Goal: Task Accomplishment & Management: Complete application form

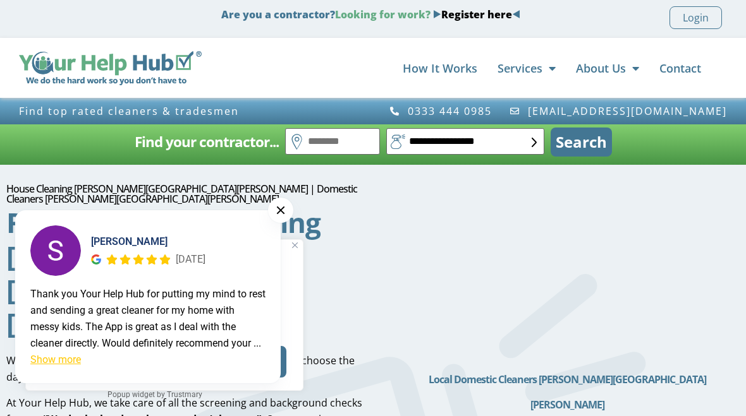
click at [279, 214] on button at bounding box center [280, 210] width 25 height 25
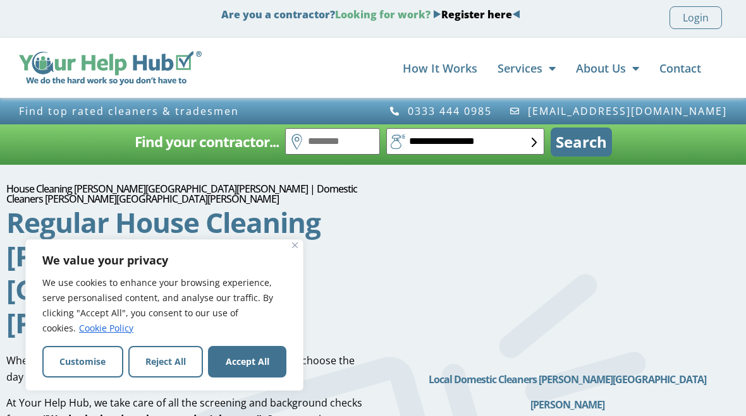
click at [303, 248] on div "We value your privacy We use cookies to enhance your browsing experience, serve…" at bounding box center [164, 315] width 278 height 152
click at [263, 358] on button "Accept All" at bounding box center [247, 362] width 78 height 32
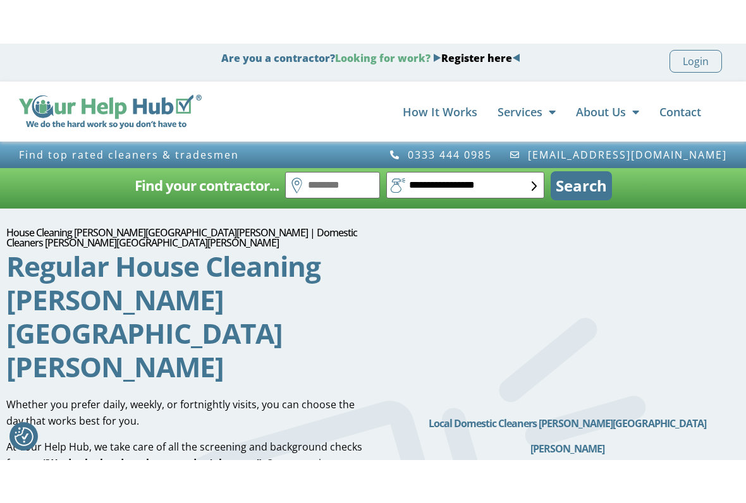
scroll to position [11, 0]
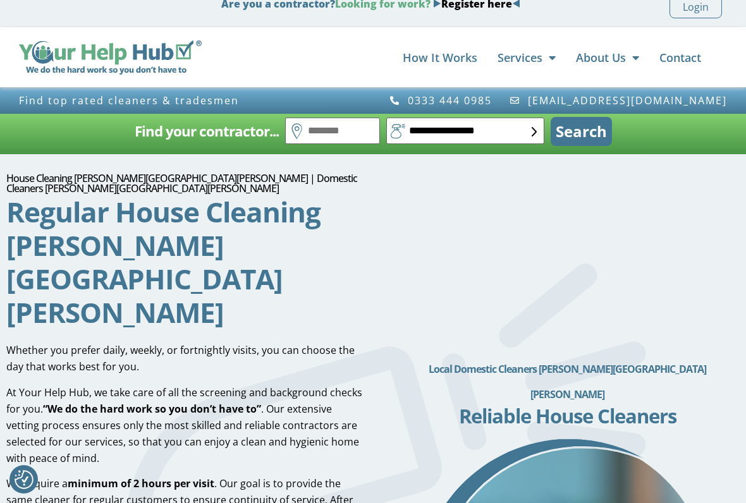
click at [414, 356] on h2 "Local Domestic Cleaners [PERSON_NAME][GEOGRAPHIC_DATA][PERSON_NAME]" at bounding box center [568, 381] width 344 height 51
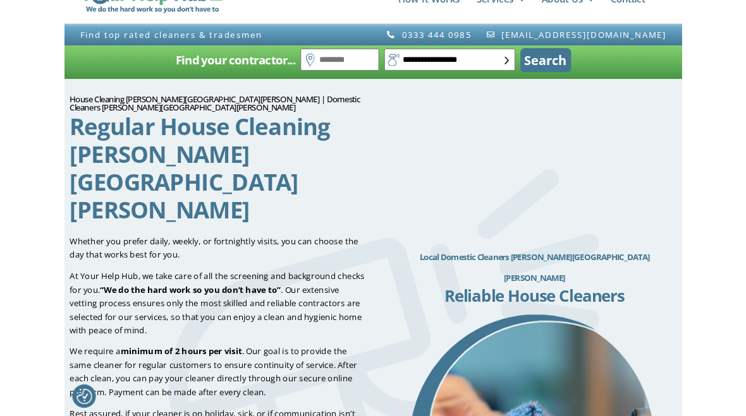
scroll to position [0, 0]
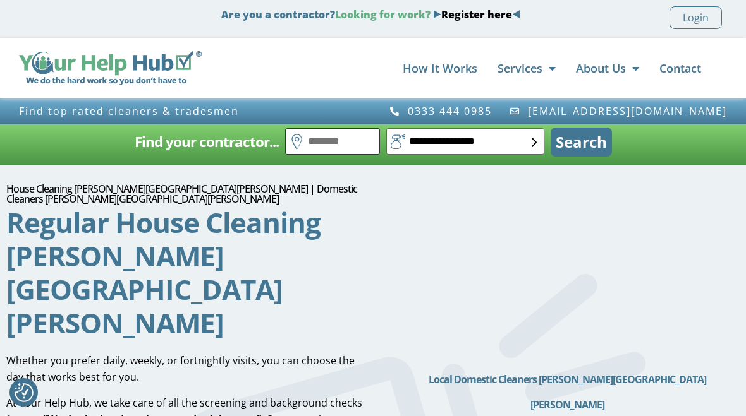
click at [308, 140] on input "text" at bounding box center [332, 141] width 95 height 27
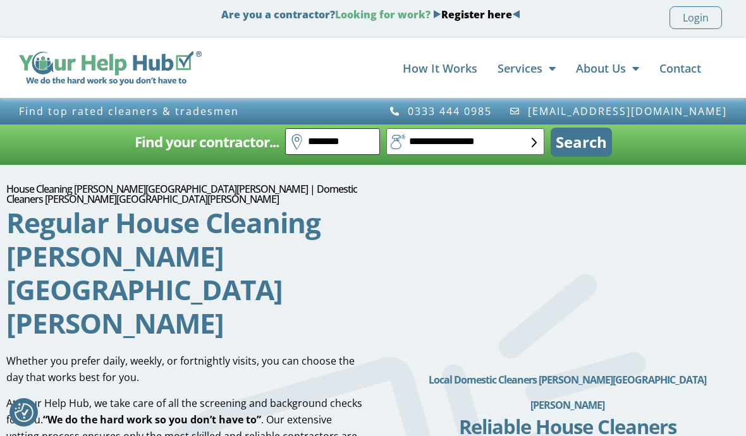
type input "********"
click at [588, 152] on button "Search" at bounding box center [580, 142] width 61 height 29
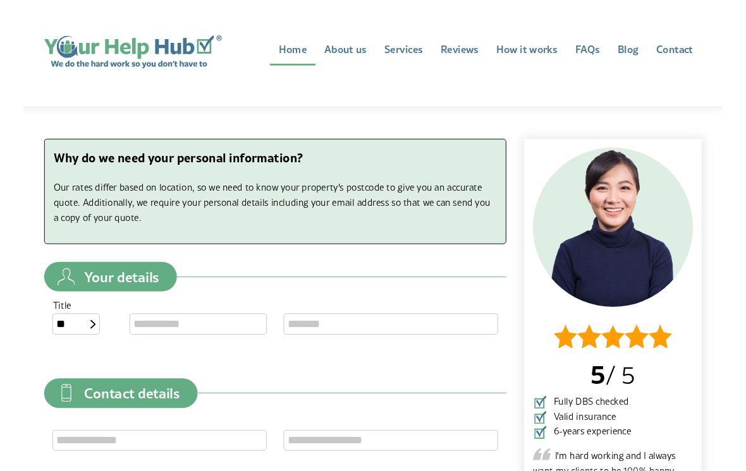
scroll to position [94, 0]
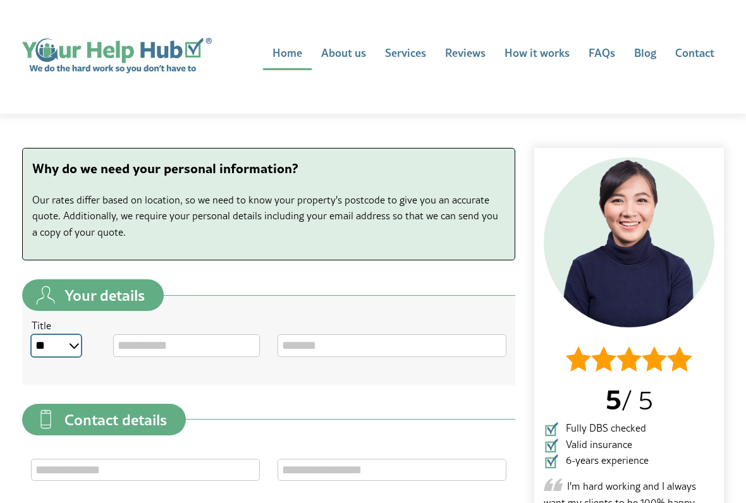
click at [73, 353] on select "** *** **** **" at bounding box center [56, 345] width 49 height 21
select select "*"
click at [144, 349] on input "First name" at bounding box center [186, 345] width 145 height 21
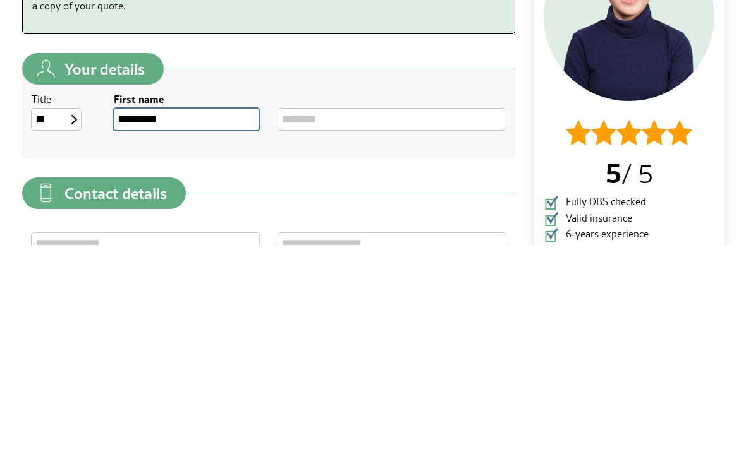
type input "********"
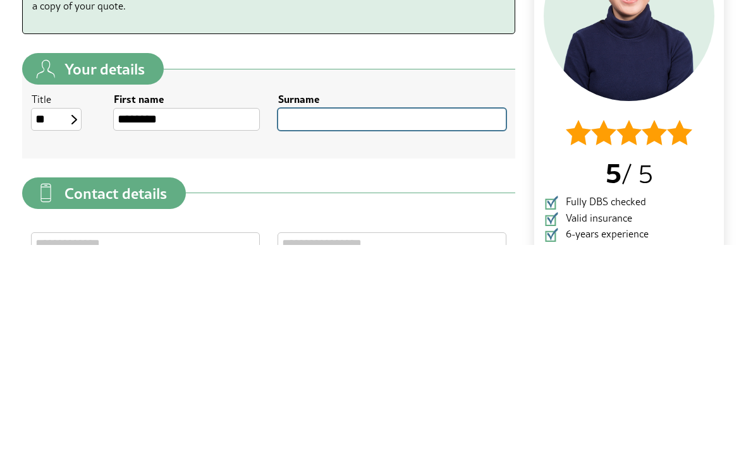
click at [313, 335] on input "Surname" at bounding box center [391, 345] width 227 height 21
type input "******"
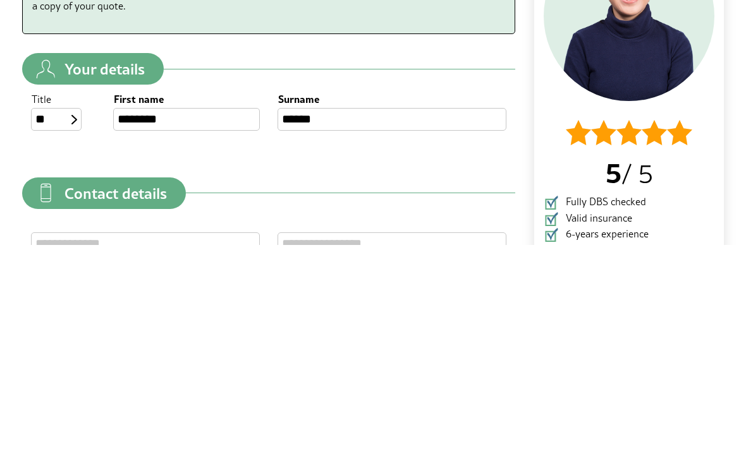
click at [730, 200] on div "Contact details Why do we need your personal information? Our rates differ base…" at bounding box center [373, 402] width 720 height 548
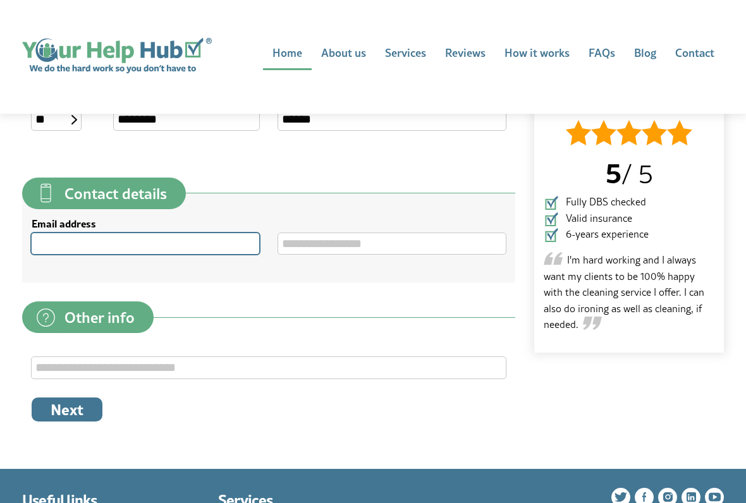
click at [54, 239] on input "Email address" at bounding box center [145, 243] width 227 height 21
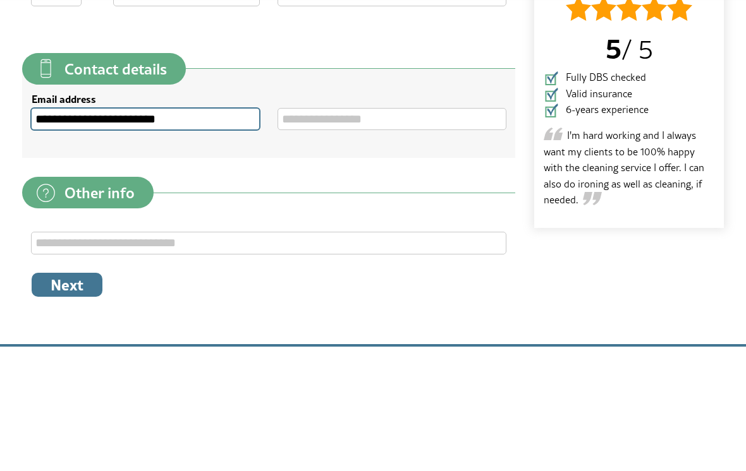
type input "**********"
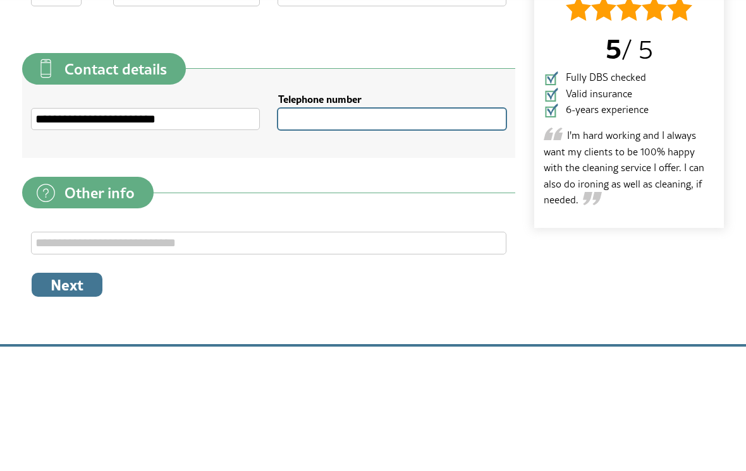
click at [309, 233] on input "Telephone number" at bounding box center [391, 243] width 227 height 21
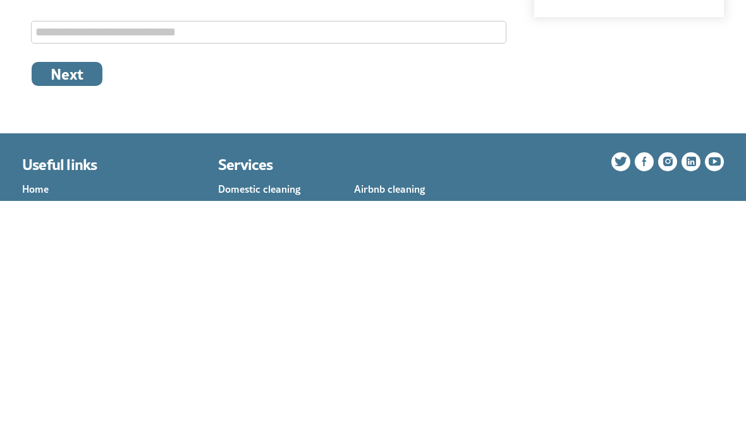
scroll to position [422, 0]
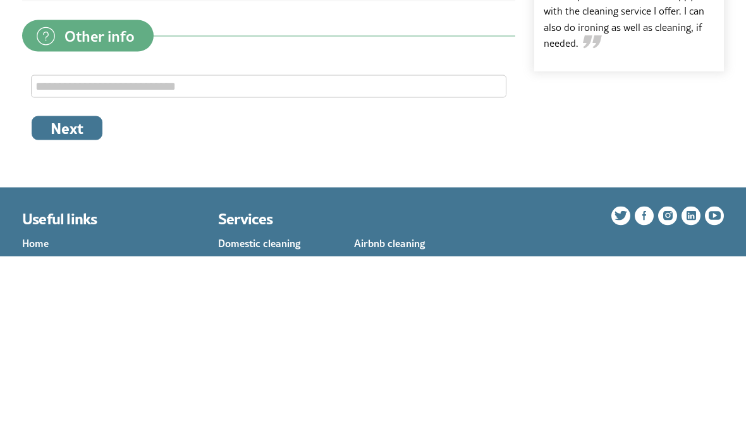
type input "**********"
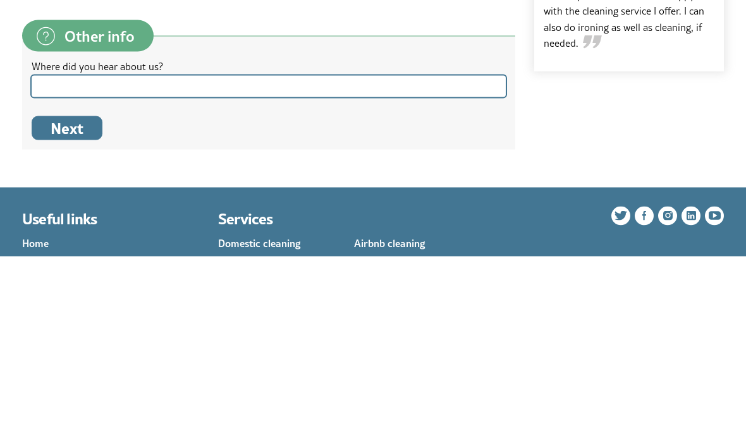
click at [72, 255] on input "Where did you hear about us?" at bounding box center [269, 265] width 474 height 21
type input "********"
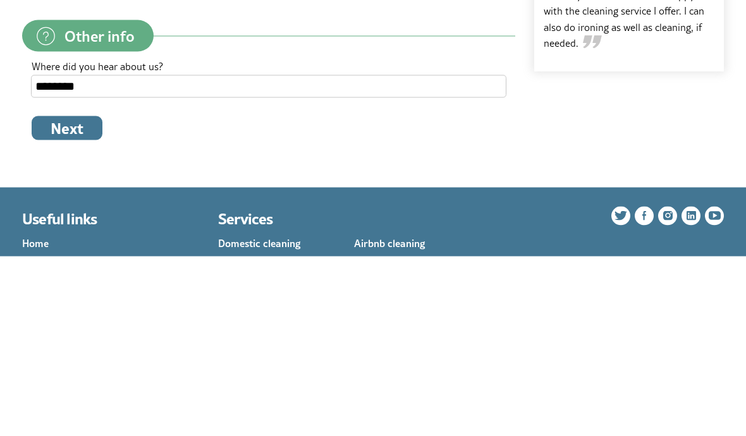
click at [65, 296] on button "Next" at bounding box center [67, 308] width 71 height 24
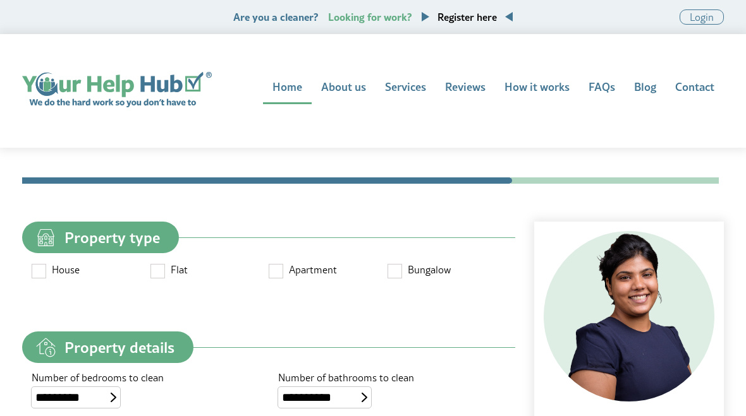
click at [42, 282] on label "House" at bounding box center [91, 273] width 119 height 21
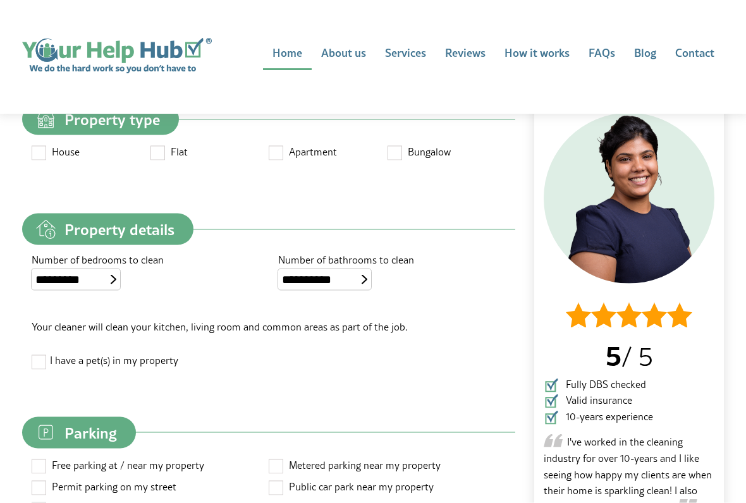
scroll to position [121, 0]
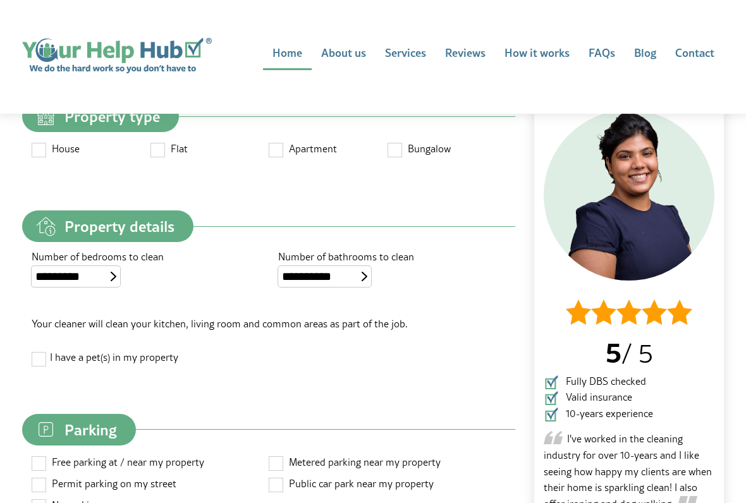
click at [38, 366] on span at bounding box center [40, 359] width 16 height 16
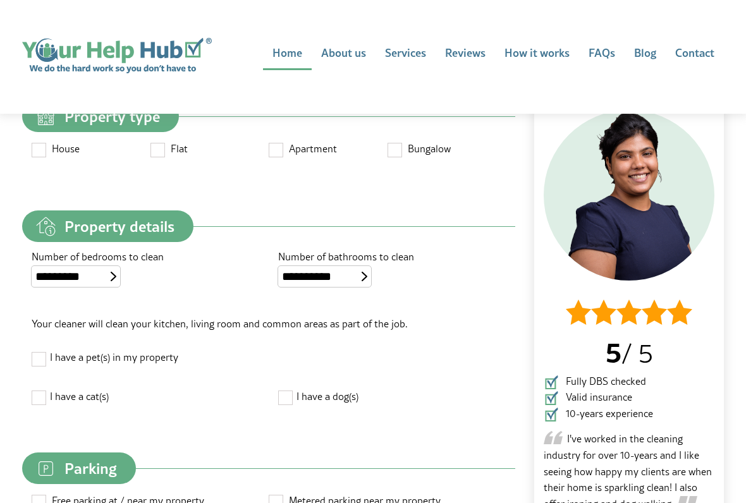
click at [267, 366] on label "I have a pet(s) in my property" at bounding box center [269, 354] width 474 height 24
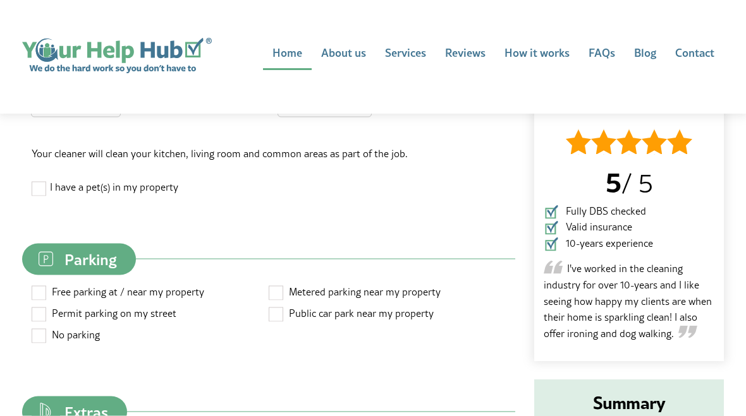
scroll to position [289, 0]
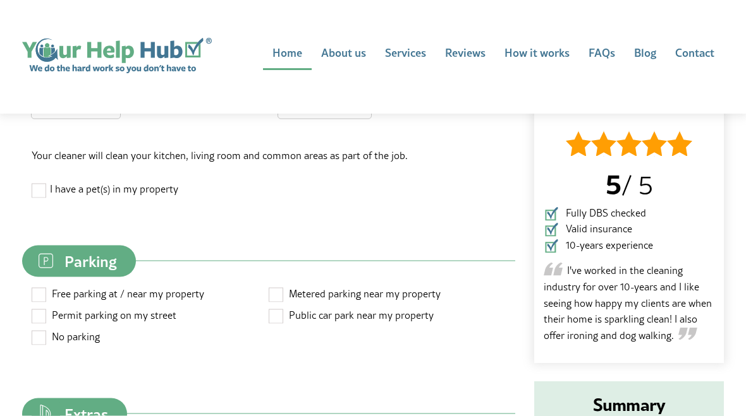
click at [39, 301] on span at bounding box center [40, 295] width 16 height 16
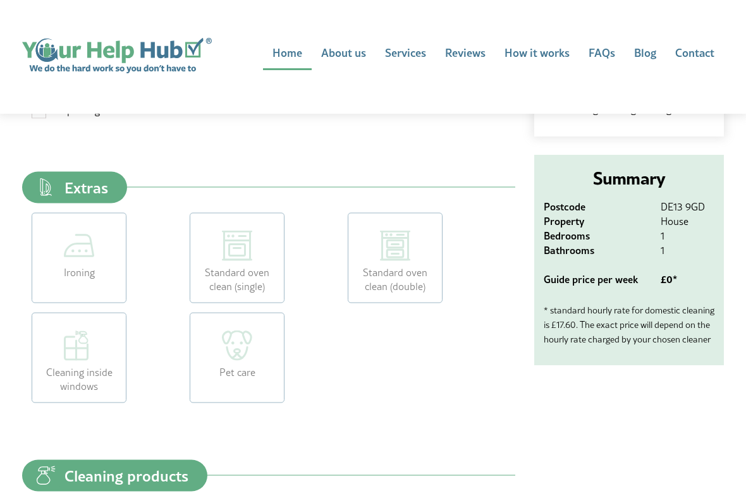
scroll to position [543, 0]
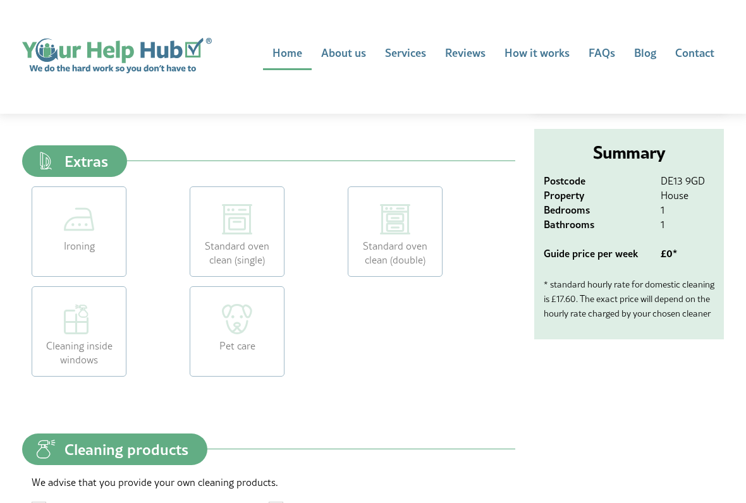
click at [83, 334] on img at bounding box center [79, 319] width 30 height 30
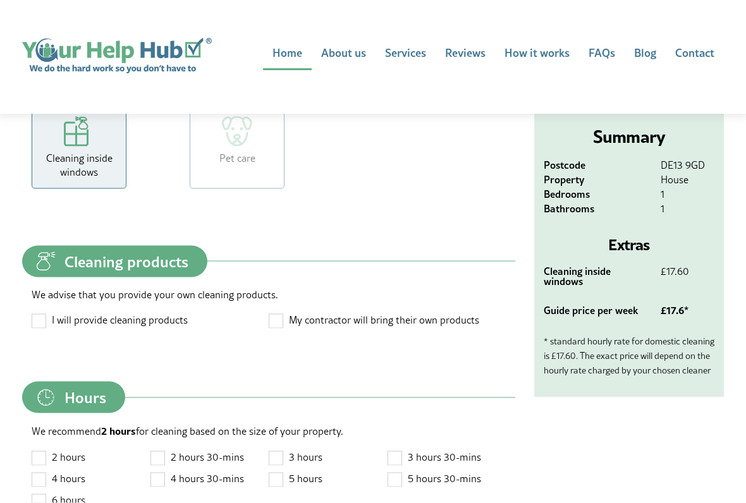
scroll to position [732, 0]
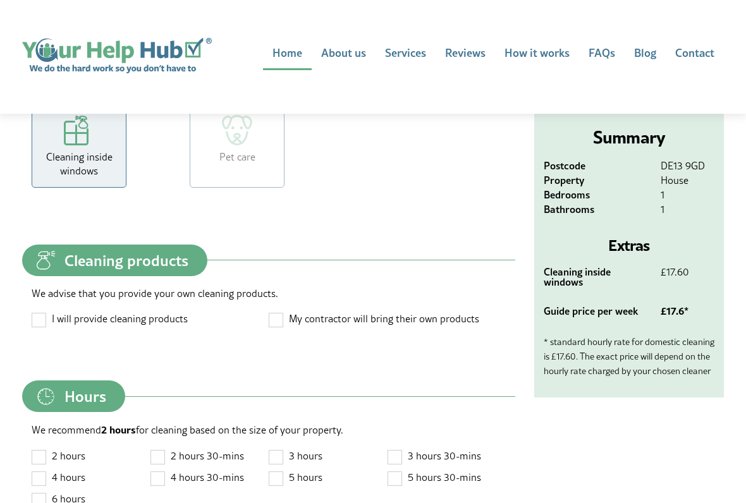
click at [40, 327] on span at bounding box center [40, 319] width 16 height 16
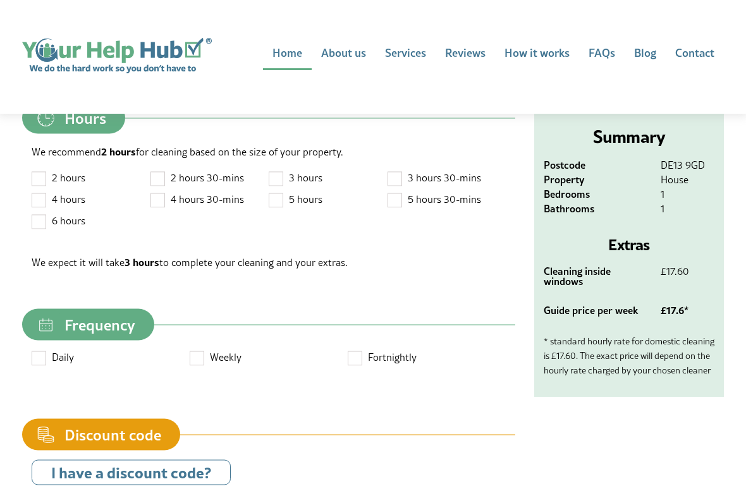
scroll to position [1011, 0]
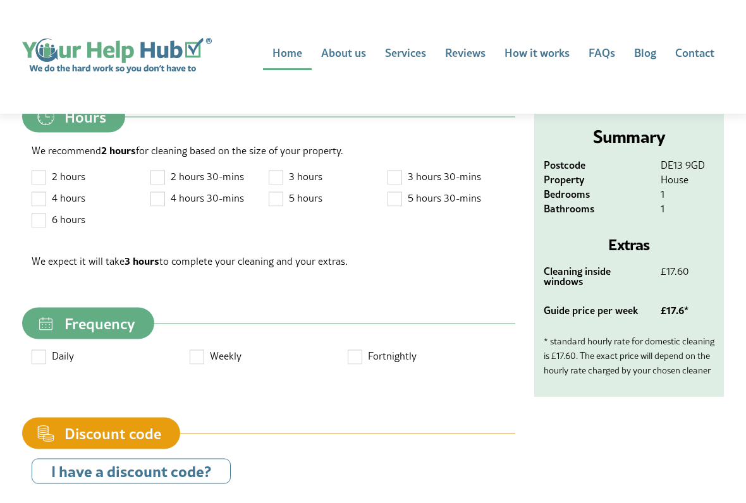
click at [280, 185] on span at bounding box center [277, 177] width 16 height 16
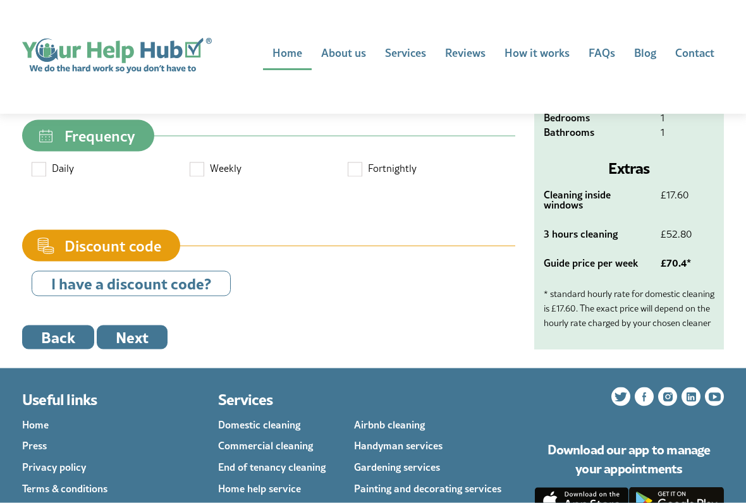
scroll to position [1199, 0]
click at [364, 182] on label "Fortnightly" at bounding box center [426, 170] width 158 height 21
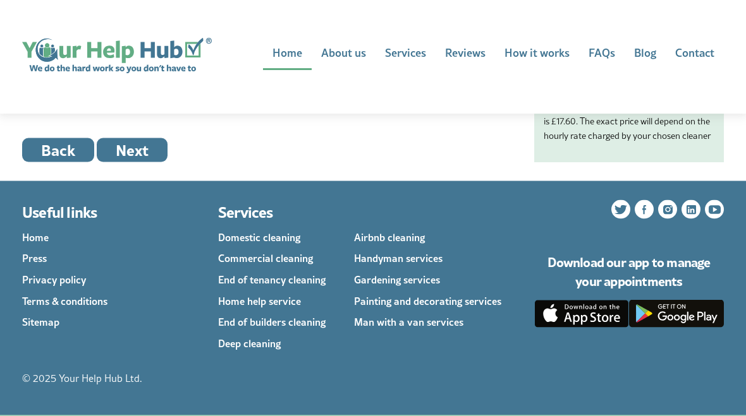
scroll to position [1387, 0]
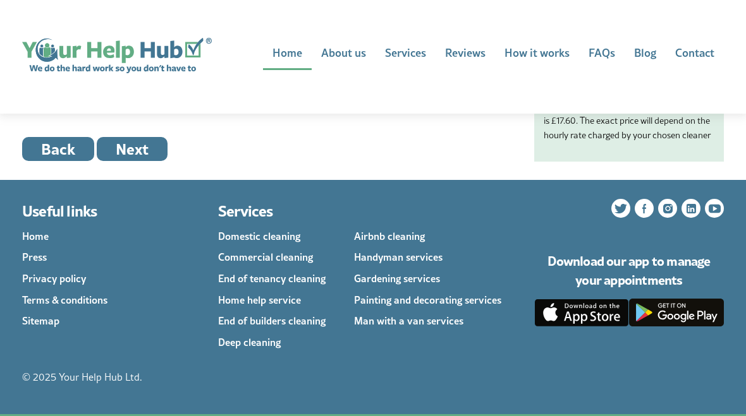
click at [142, 161] on button "Next" at bounding box center [132, 149] width 71 height 24
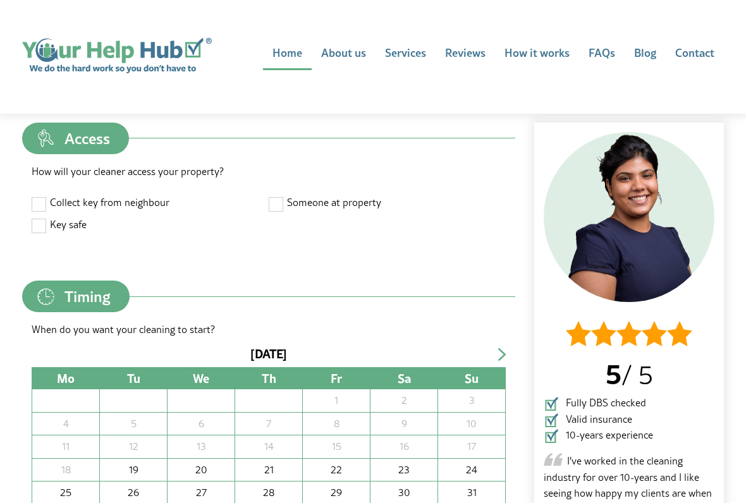
scroll to position [132, 0]
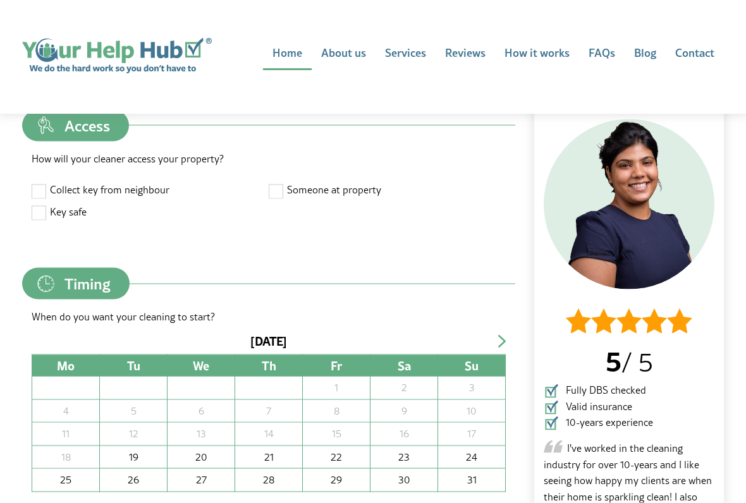
click at [281, 196] on span at bounding box center [277, 191] width 16 height 16
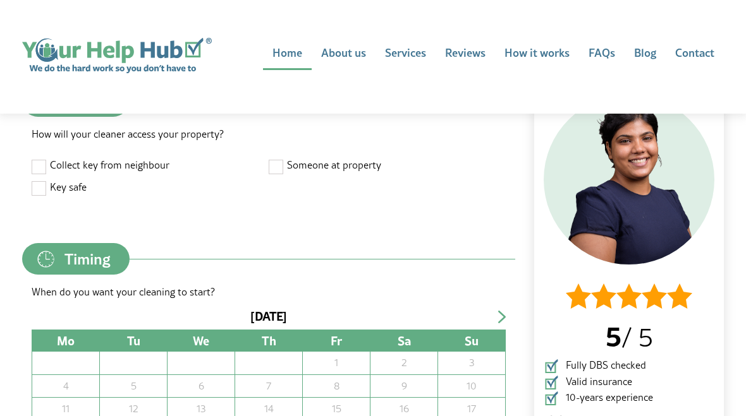
scroll to position [156, 0]
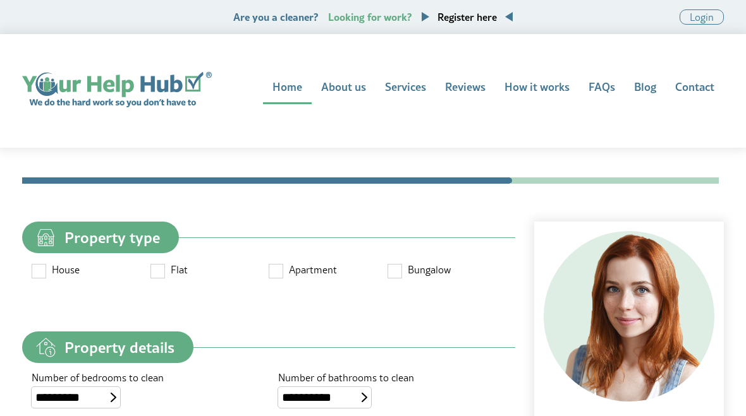
scroll to position [1387, 0]
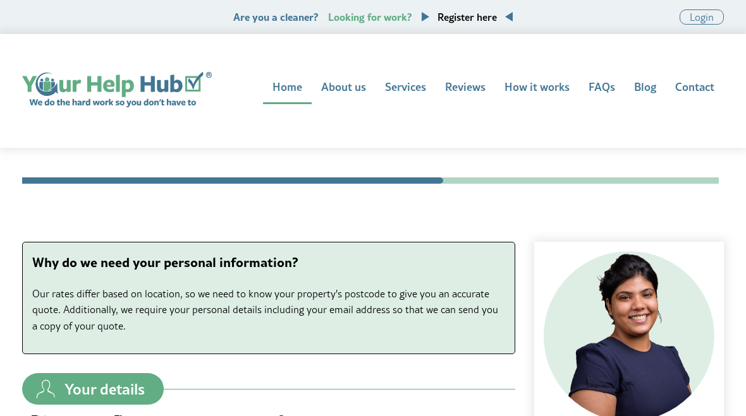
scroll to position [602, 0]
